Goal: Navigation & Orientation: Go to known website

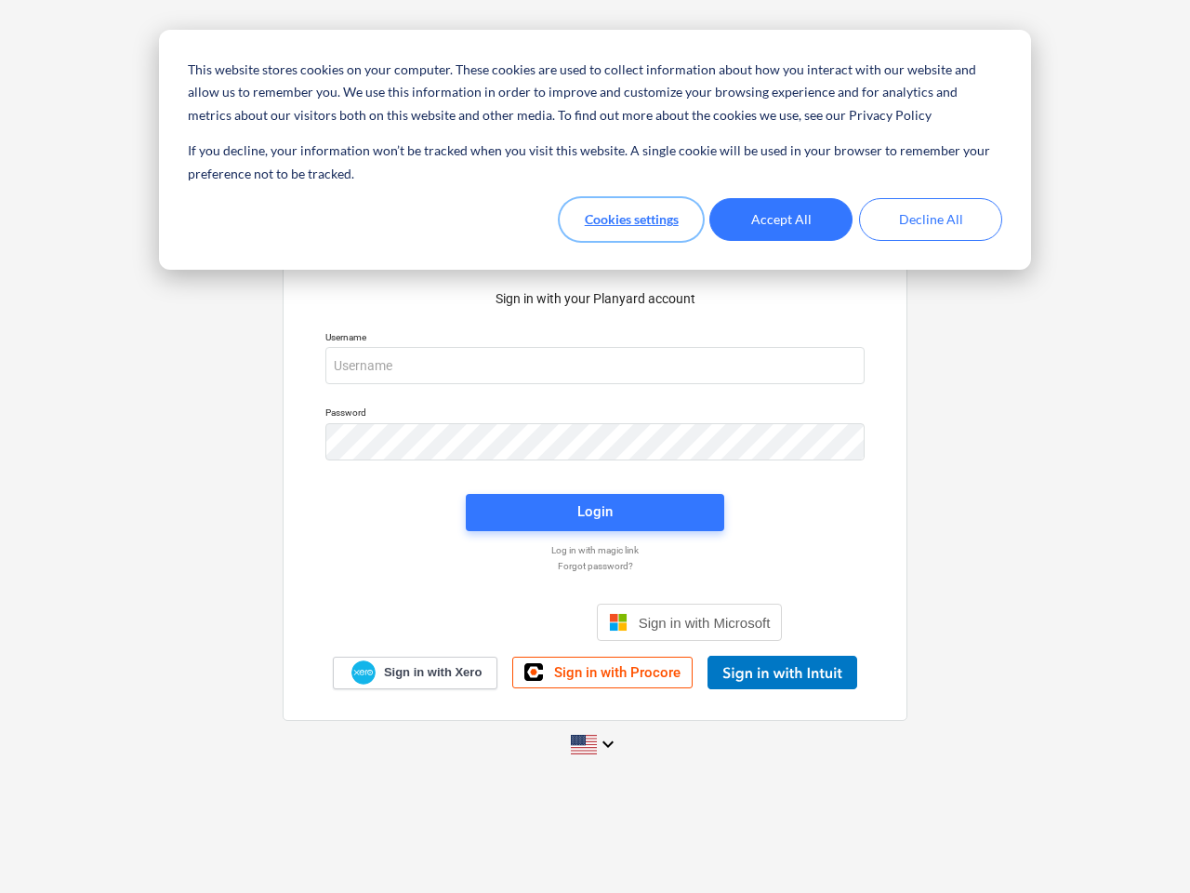
click at [631, 219] on button "Cookies settings" at bounding box center [631, 219] width 143 height 43
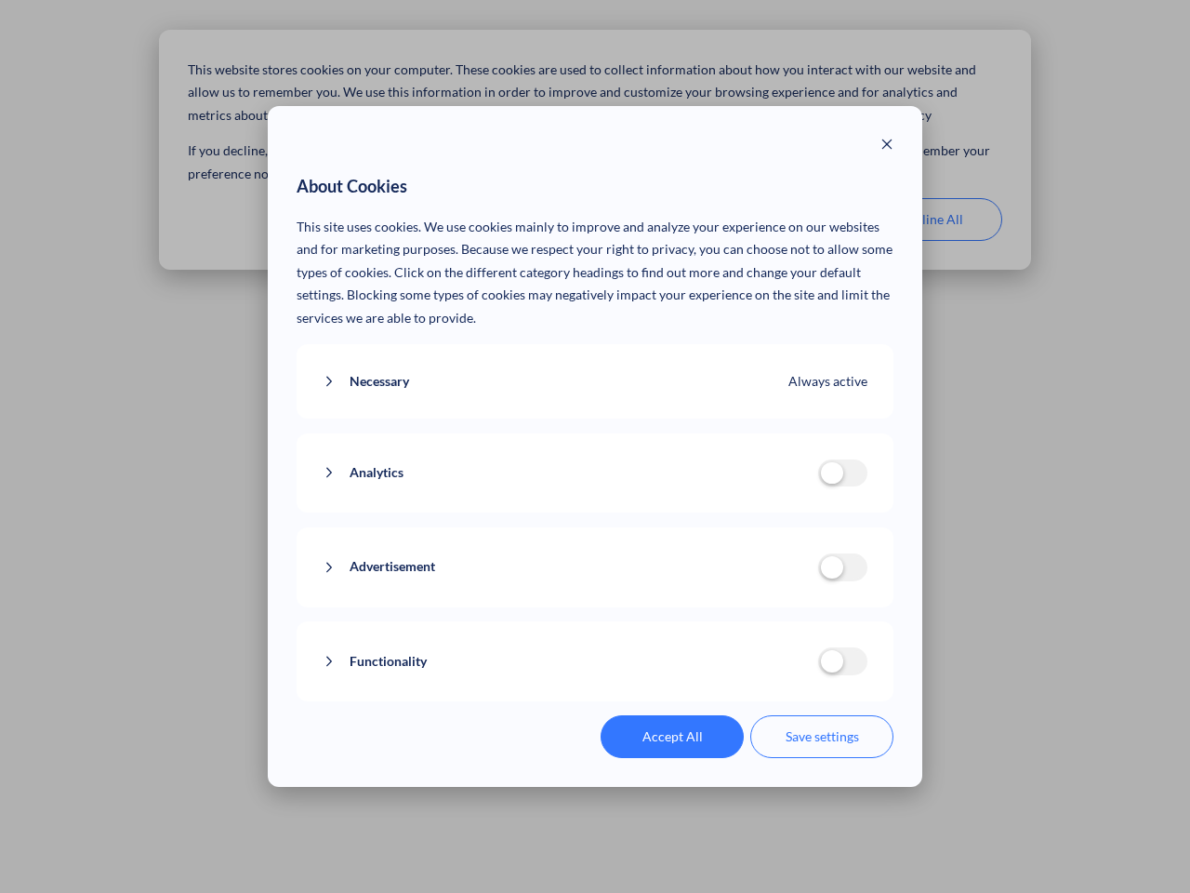
click at [781, 219] on p "This site uses cookies. We use cookies mainly to improve and analyze your exper…" at bounding box center [596, 273] width 598 height 114
click at [931, 219] on div "About Cookies This site uses cookies. We use cookies mainly to improve and anal…" at bounding box center [595, 446] width 1190 height 893
click at [595, 365] on div "Necessary Always active These cookies are necessary for the website to function…" at bounding box center [596, 381] width 598 height 75
click at [595, 442] on div "Analytics analytics cookies disallowed These cookies help us to understand how …" at bounding box center [596, 473] width 598 height 80
click at [595, 512] on div "Analytics analytics cookies disallowed These cookies help us to understand how …" at bounding box center [596, 473] width 598 height 80
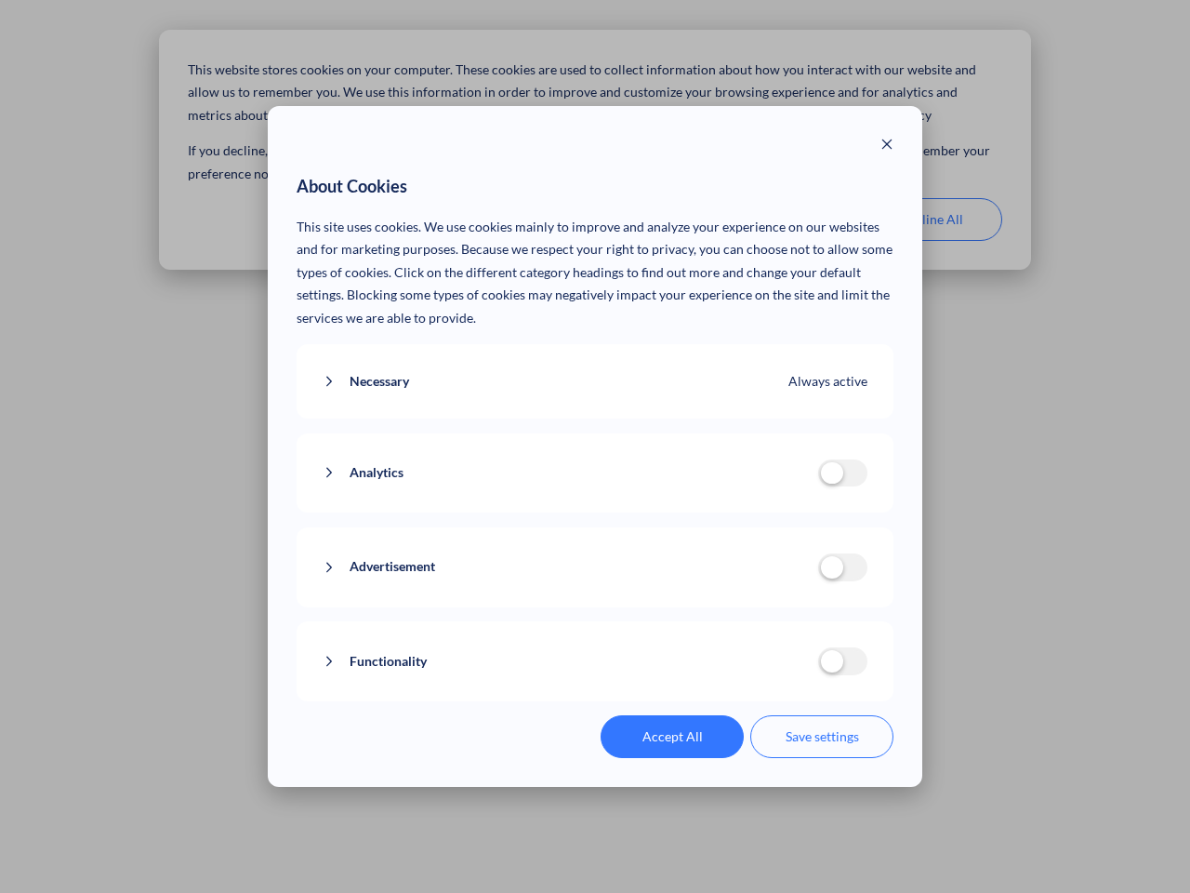
click at [690, 622] on div "Functionality functionality cookies disallowed We use a set of cookies that are…" at bounding box center [596, 661] width 598 height 80
click at [782, 672] on button "Functionality" at bounding box center [571, 661] width 496 height 23
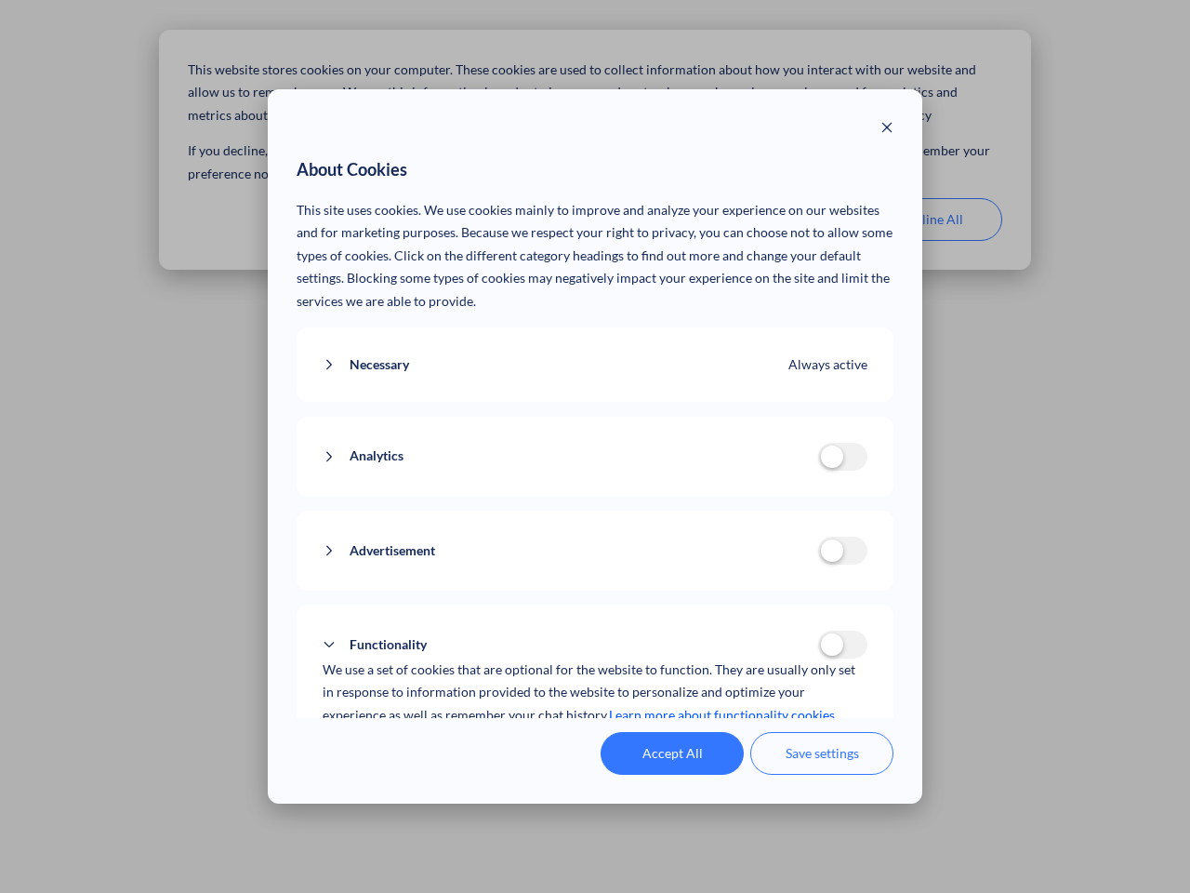
click at [595, 744] on div "Accept All Save settings" at bounding box center [596, 753] width 598 height 43
